Goal: Obtain resource: Download file/media

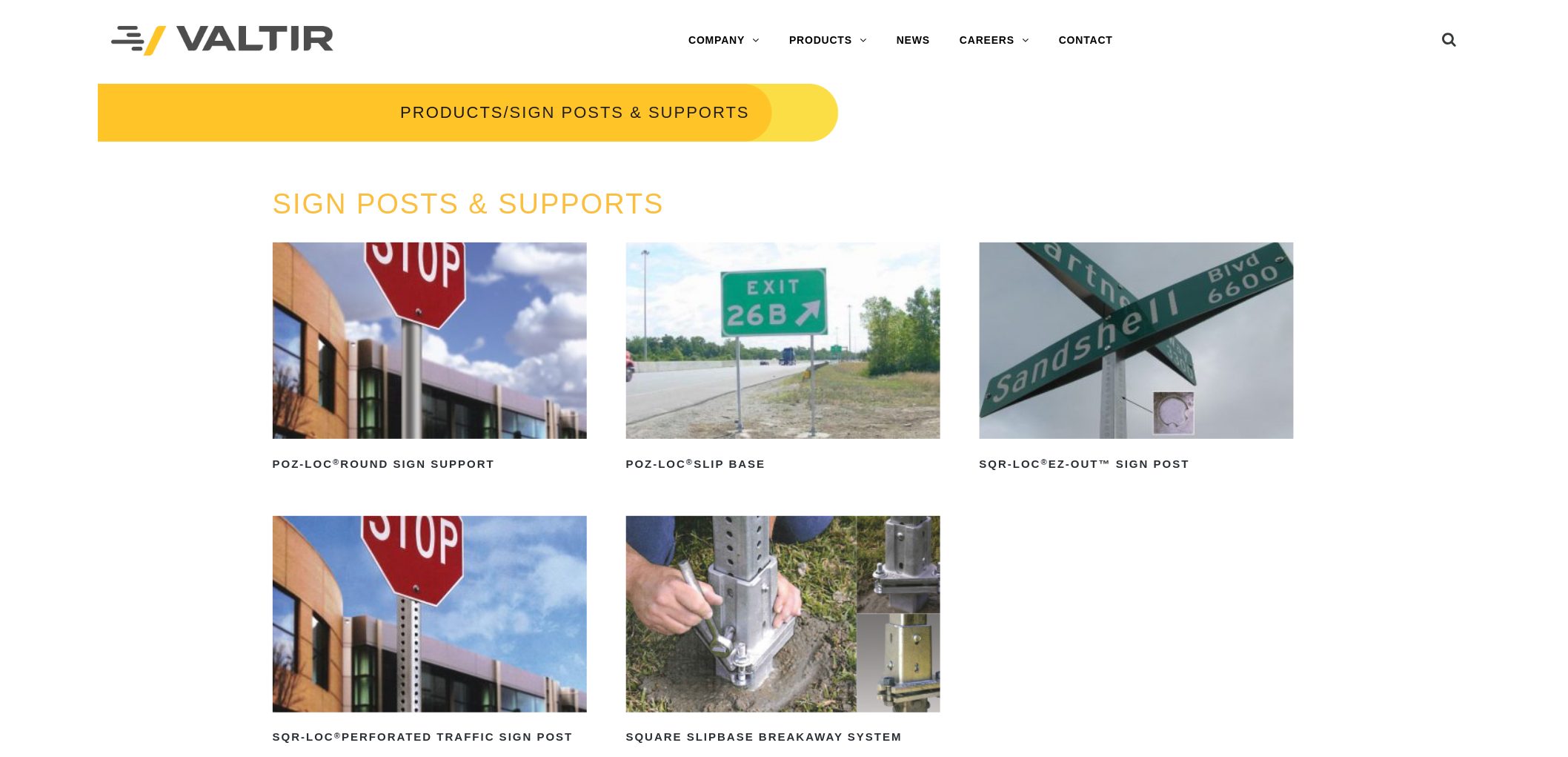
click at [838, 93] on link "BARRIERS" at bounding box center [866, 100] width 186 height 29
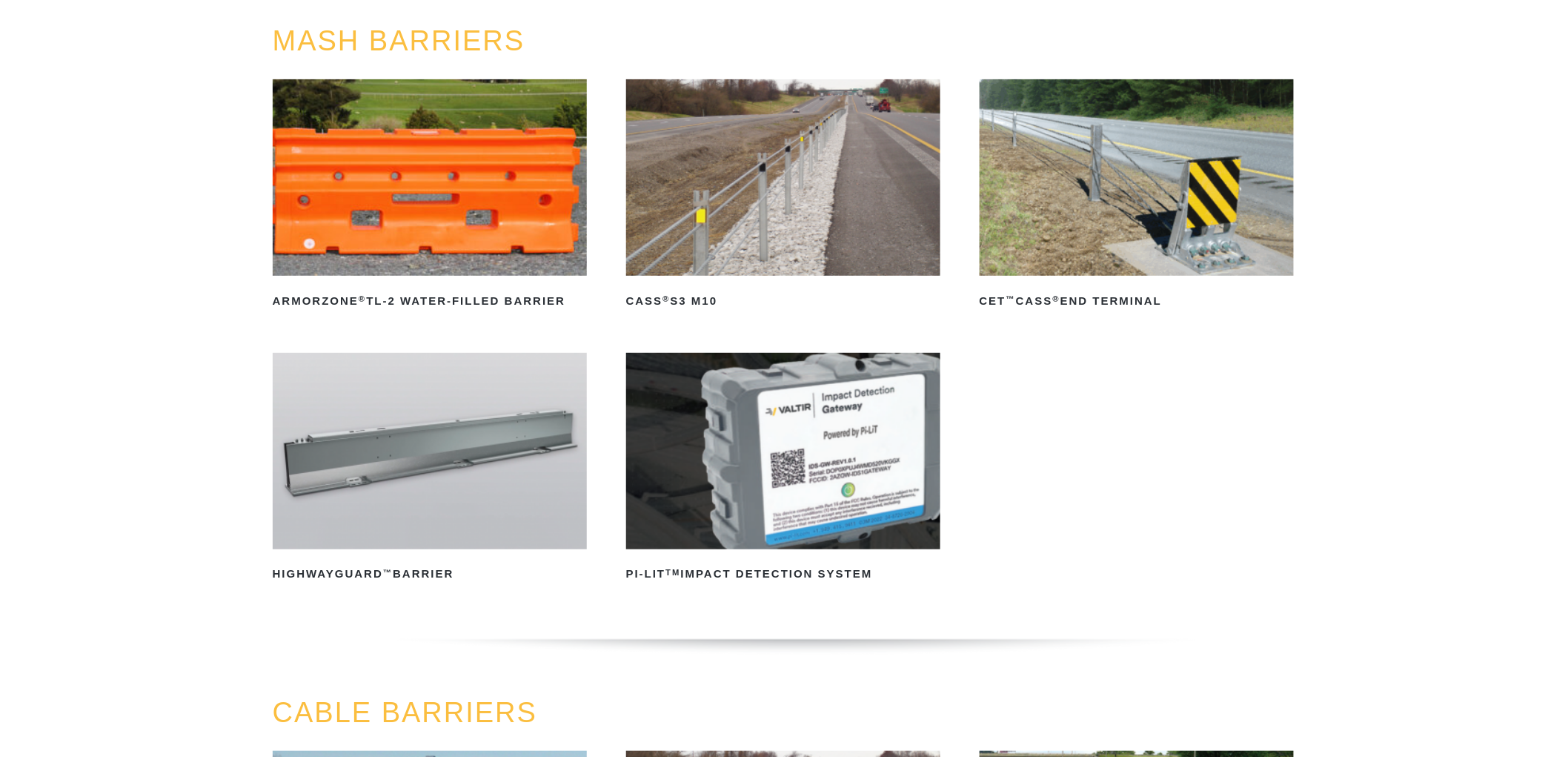
scroll to position [165, 0]
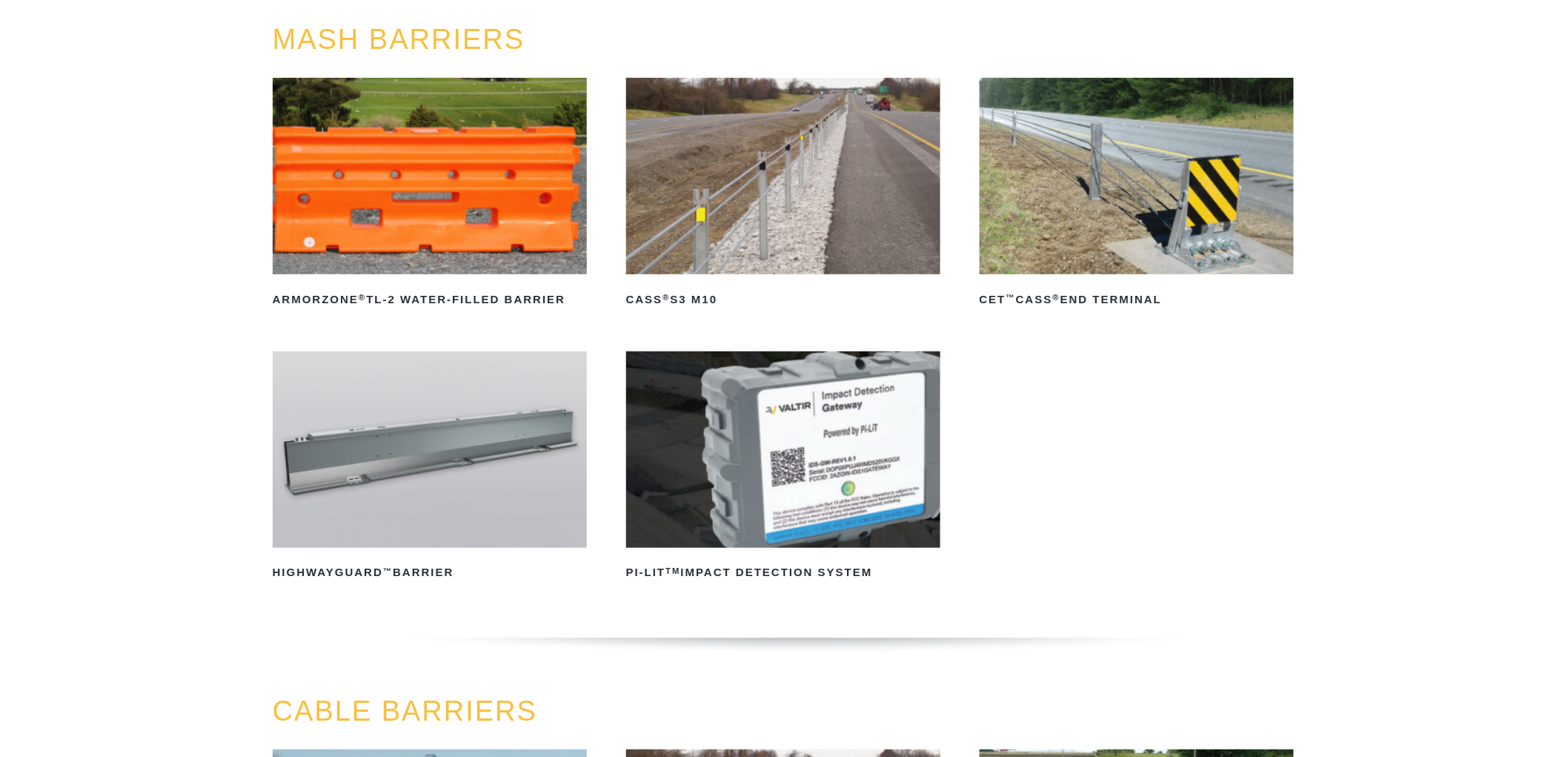
click at [494, 484] on img at bounding box center [429, 449] width 315 height 197
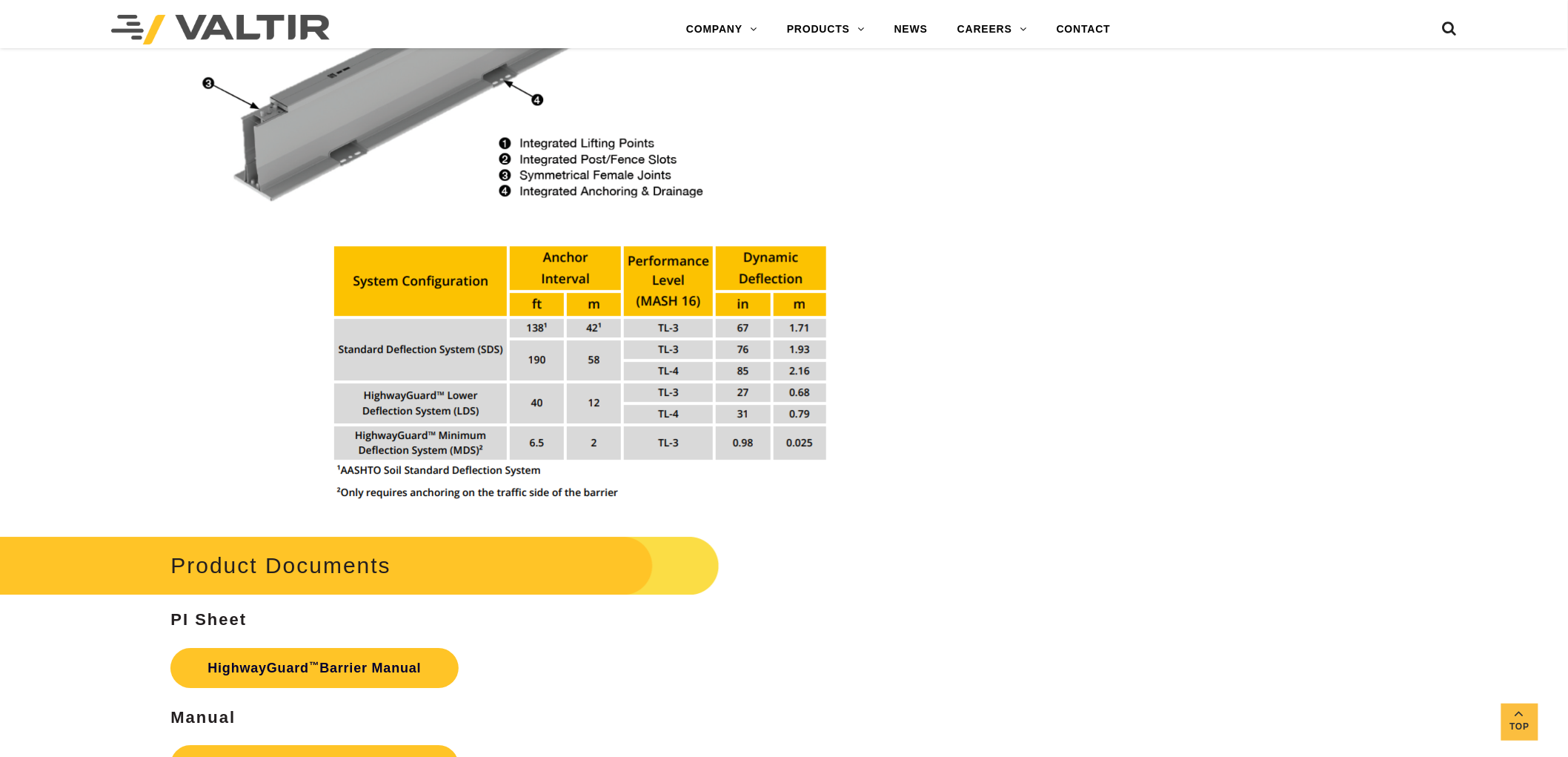
scroll to position [1977, 0]
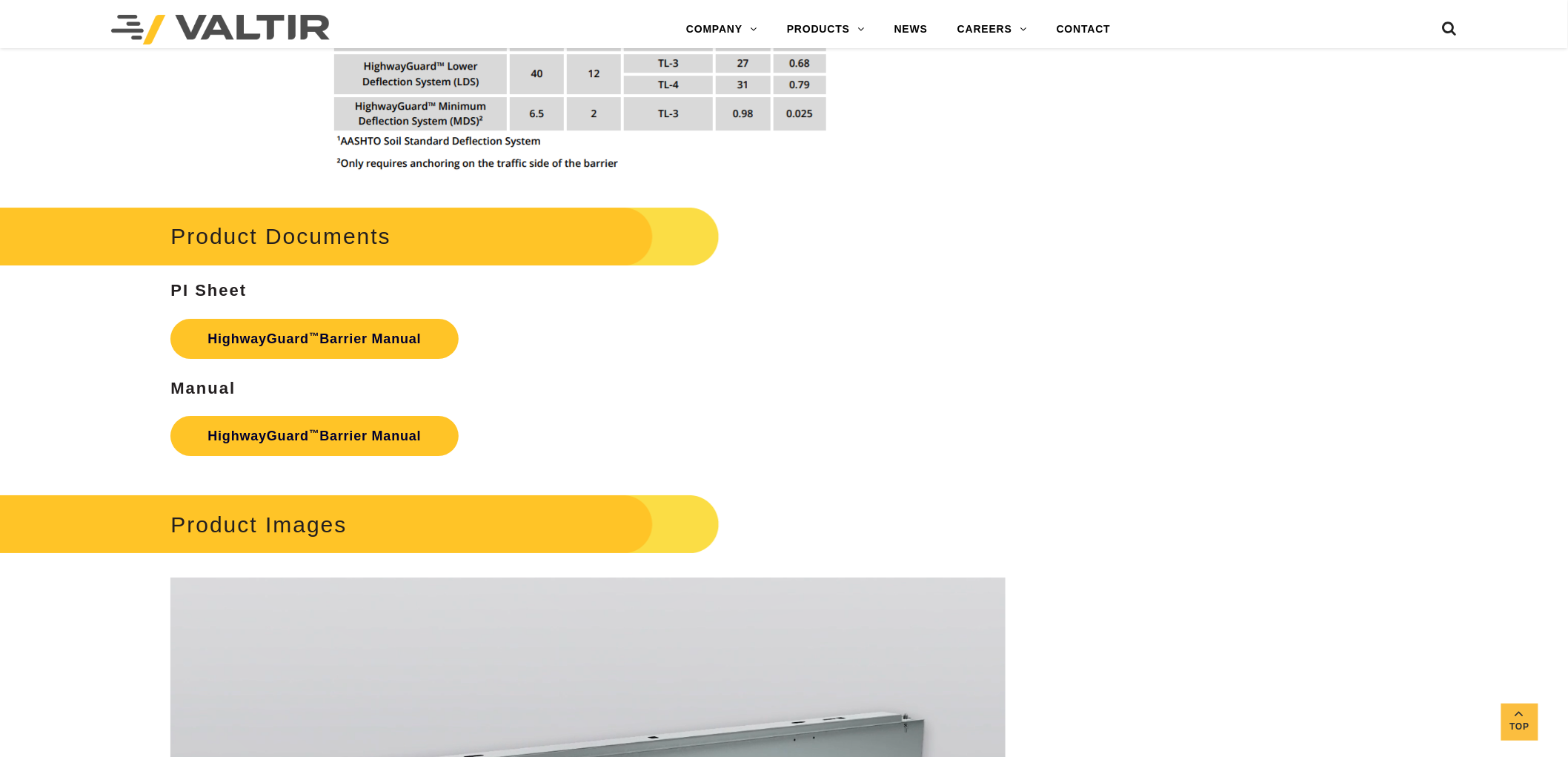
click at [310, 418] on link "HighwayGuard ™ Barrier Manual" at bounding box center [314, 436] width 287 height 40
click at [401, 330] on link "HighwayGuard ™ Barrier Manual" at bounding box center [314, 339] width 287 height 40
click at [374, 331] on link "HighwayGuard ™ Barrier Manual" at bounding box center [314, 339] width 287 height 40
click at [358, 341] on link "HighwayGuard ™ Barrier Manual" at bounding box center [314, 339] width 287 height 40
click at [420, 442] on link "HighwayGuard ™ Barrier Manual" at bounding box center [314, 436] width 287 height 40
